Goal: Task Accomplishment & Management: Manage account settings

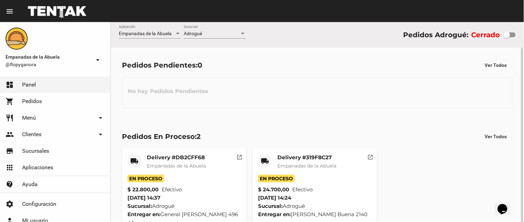
scroll to position [13, 0]
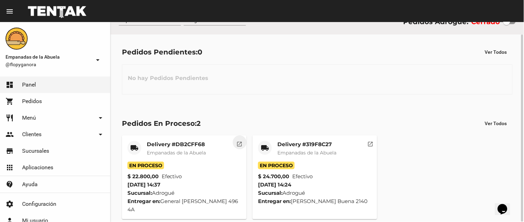
click at [239, 144] on mat-icon "open_in_new" at bounding box center [240, 143] width 6 height 6
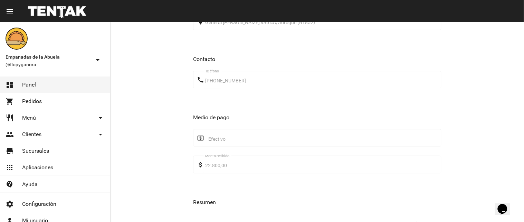
scroll to position [419, 0]
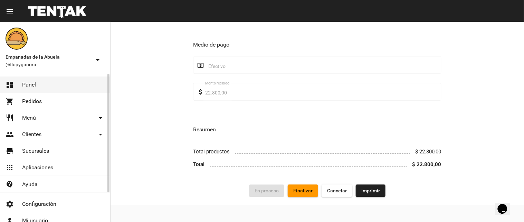
click at [50, 75] on mat-nav-list "dashboard Panel shopping_cart Pedidos restaurant Menú arrow_drop_down Categoría…" at bounding box center [55, 134] width 110 height 120
click at [50, 84] on link "dashboard Panel" at bounding box center [55, 85] width 110 height 17
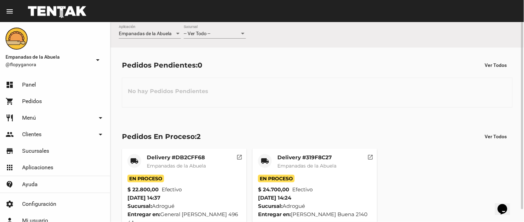
click at [153, 157] on mat-card-title "Delivery #DB2CFF68" at bounding box center [176, 157] width 59 height 7
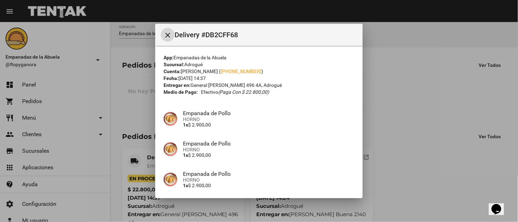
scroll to position [164, 0]
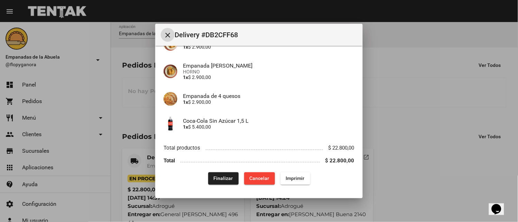
click at [223, 173] on button "Finalizar" at bounding box center [223, 179] width 30 height 12
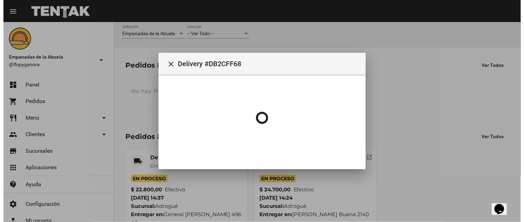
scroll to position [0, 0]
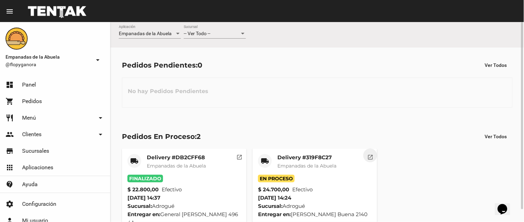
click at [368, 154] on mat-icon "open_in_new" at bounding box center [370, 156] width 6 height 6
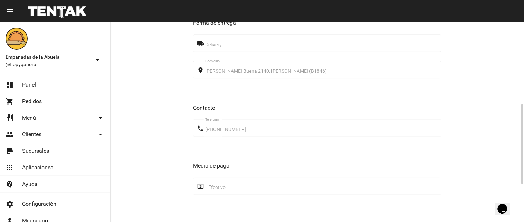
scroll to position [302, 0]
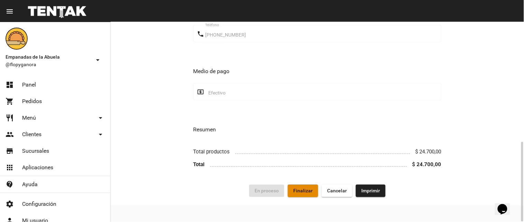
click at [306, 190] on span "Finalizar" at bounding box center [302, 192] width 19 height 6
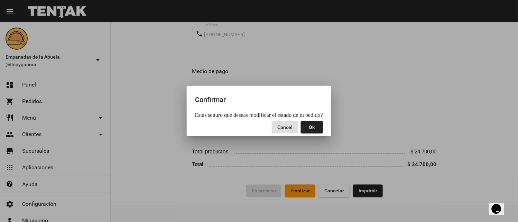
click at [309, 130] on span "Ok" at bounding box center [312, 128] width 6 height 6
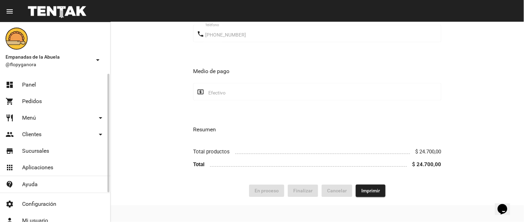
click at [26, 87] on span "Panel" at bounding box center [29, 85] width 14 height 7
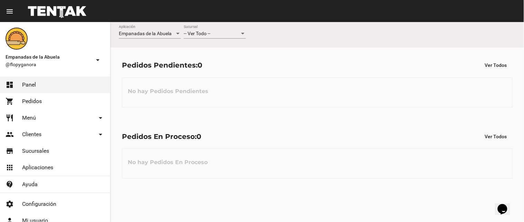
click at [236, 33] on div "-- Ver Todo --" at bounding box center [212, 34] width 56 height 6
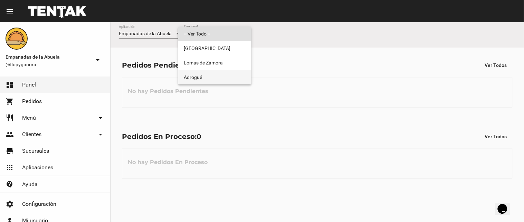
click at [234, 76] on span "Adrogué" at bounding box center [215, 77] width 62 height 15
